Goal: Obtain resource: Obtain resource

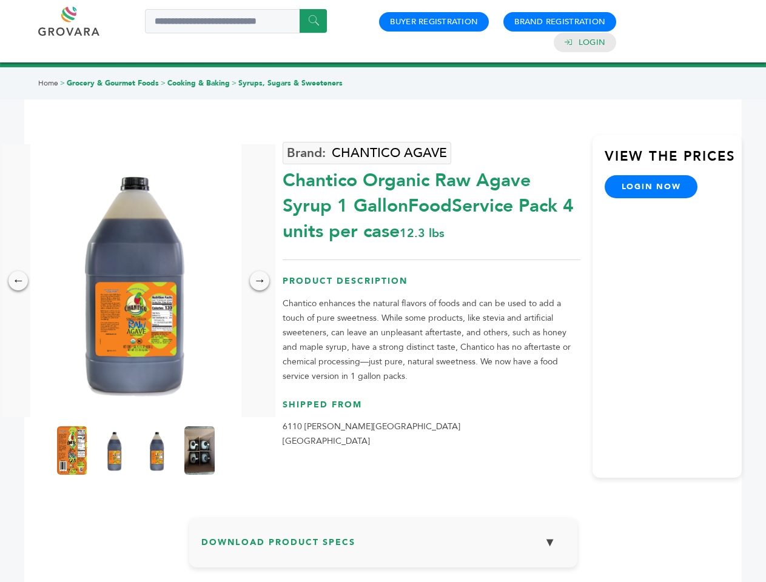
click at [136, 281] on img at bounding box center [135, 280] width 211 height 273
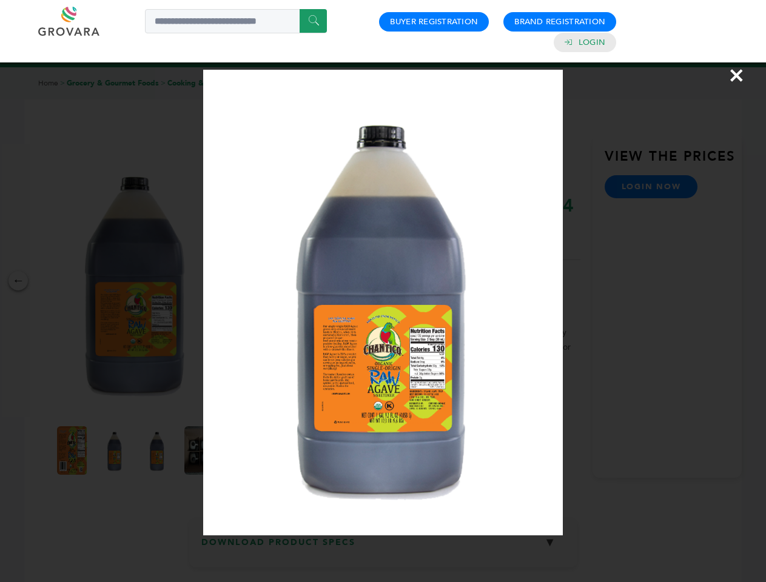
click at [18, 281] on div "×" at bounding box center [383, 291] width 766 height 582
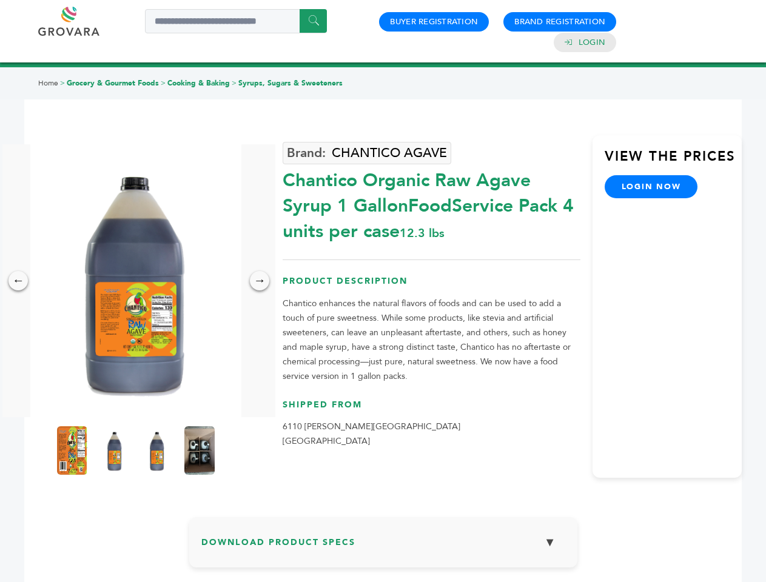
click at [260, 281] on div "→" at bounding box center [259, 280] width 19 height 19
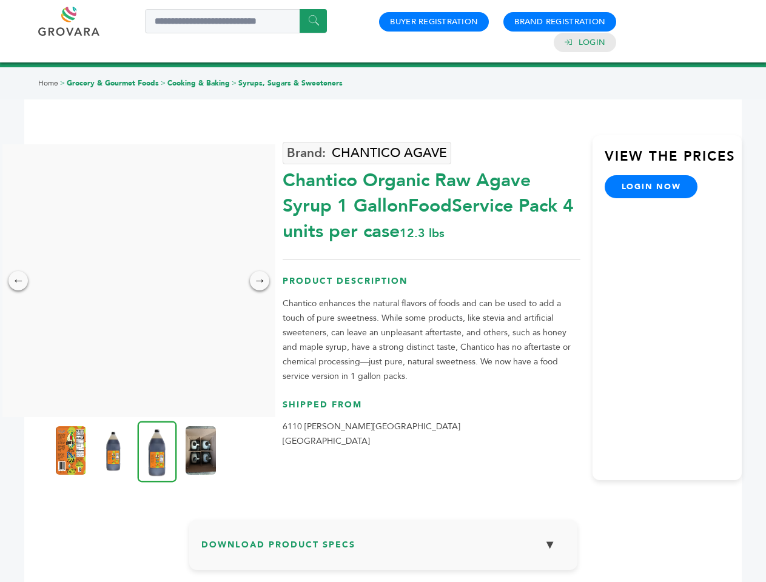
click at [72, 451] on img at bounding box center [71, 450] width 30 height 49
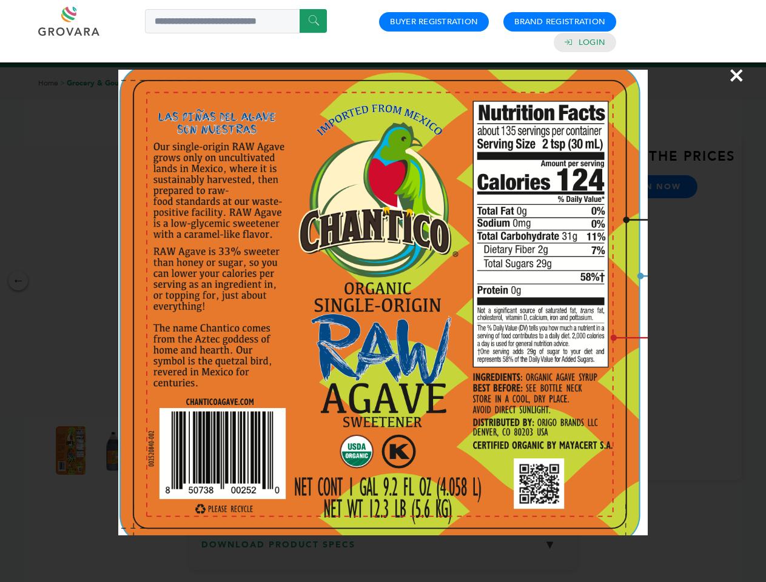
click at [115, 451] on div "×" at bounding box center [383, 291] width 766 height 582
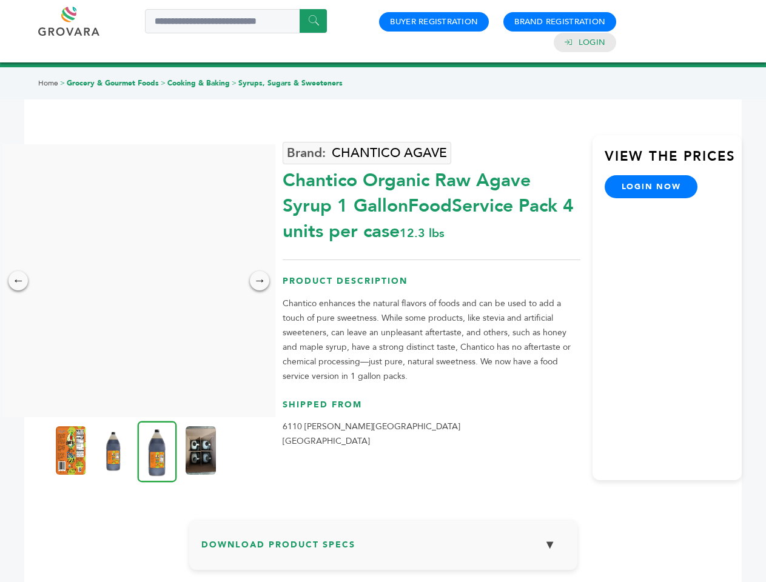
click at [157, 451] on img at bounding box center [157, 451] width 39 height 61
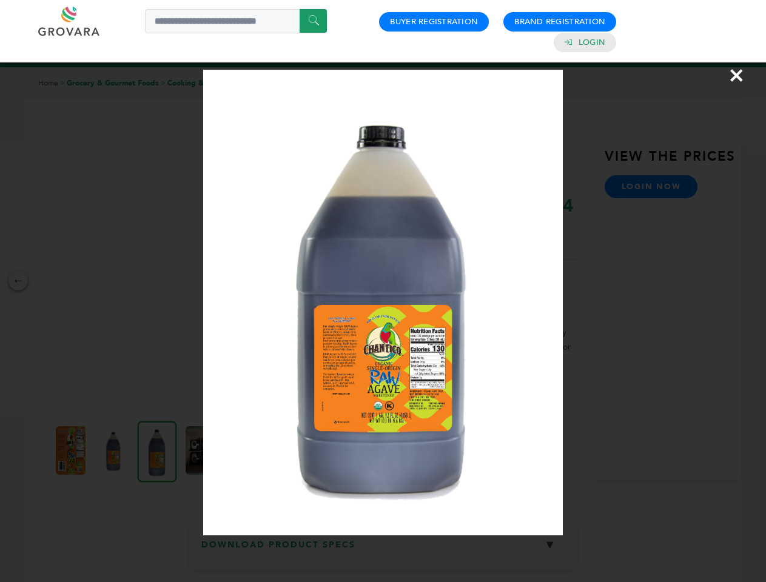
click at [200, 451] on div "×" at bounding box center [383, 291] width 766 height 582
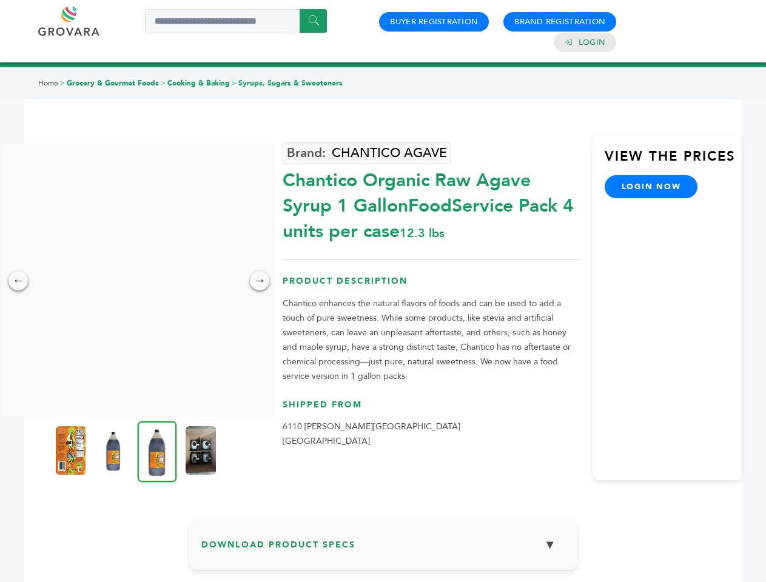
click at [383, 547] on h3 "Download Product Specs ▼" at bounding box center [383, 549] width 364 height 35
